Goal: Locate item on page

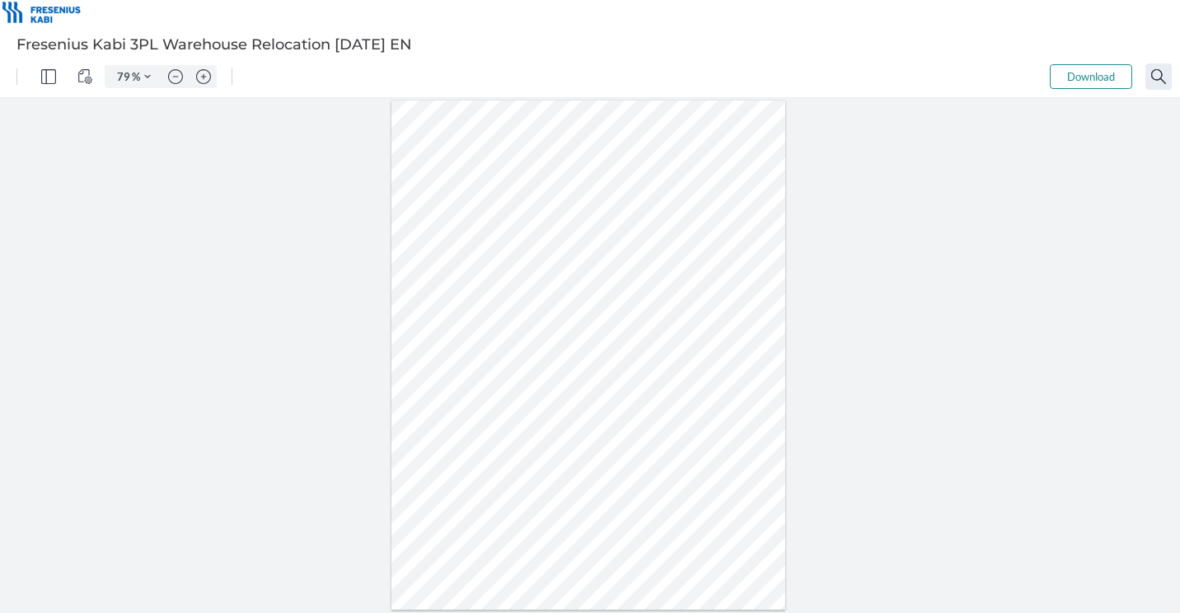
click at [1164, 73] on img "Search" at bounding box center [1158, 76] width 15 height 15
click at [1164, 71] on img "Search" at bounding box center [1158, 76] width 15 height 15
click at [204, 70] on img "Zoom in" at bounding box center [203, 76] width 15 height 15
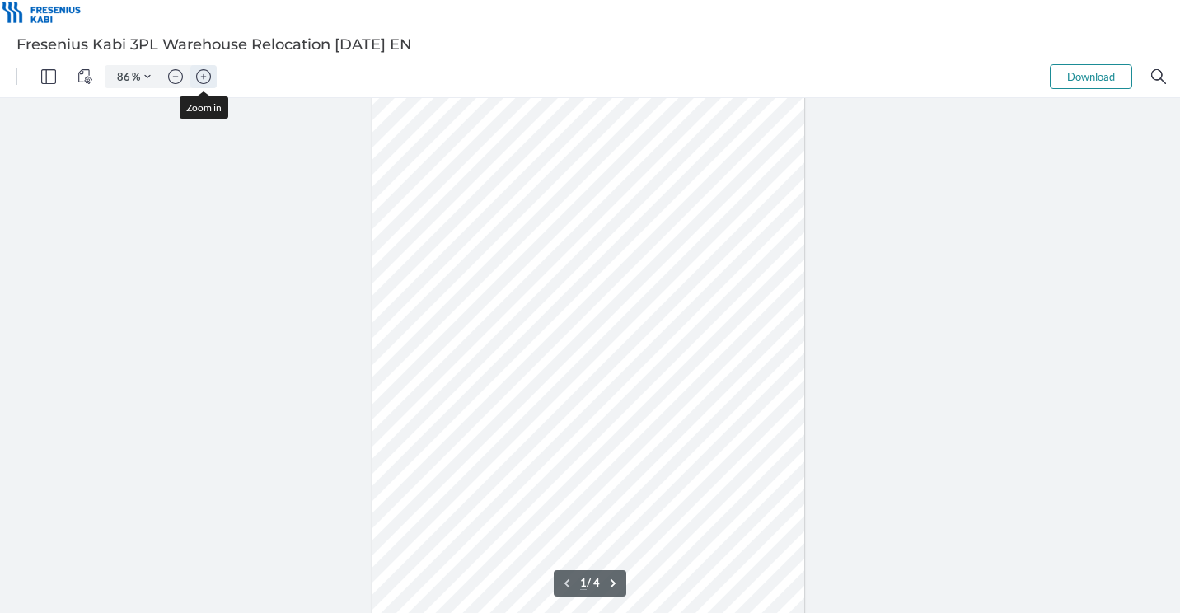
click at [204, 70] on img "Zoom in" at bounding box center [203, 76] width 15 height 15
type input "161"
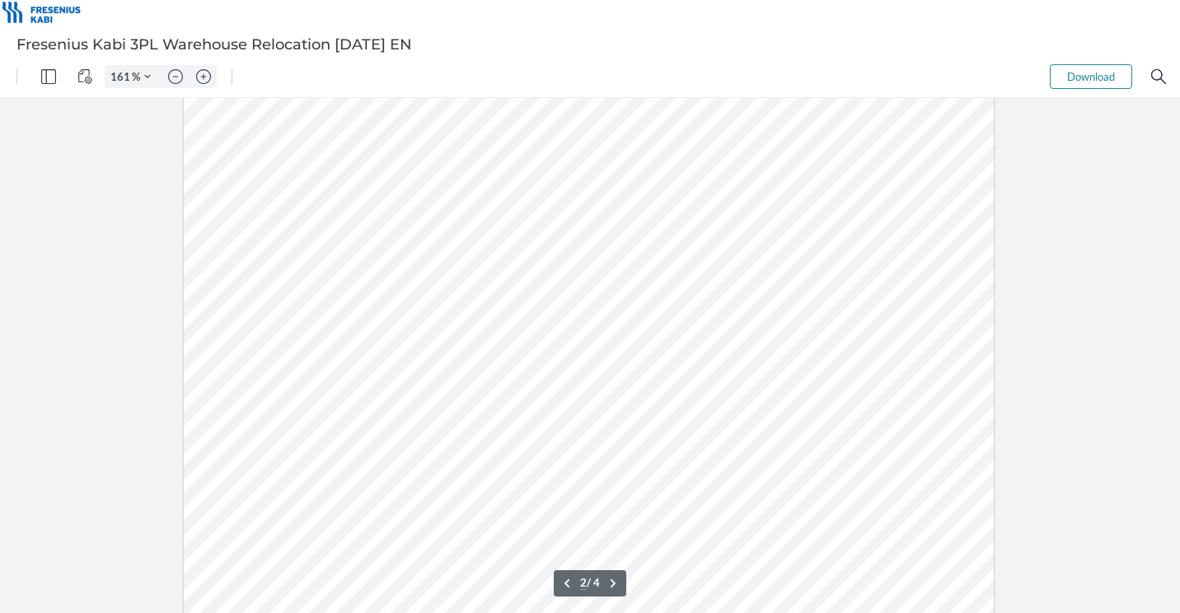
type input "1"
